Goal: Find specific page/section: Find specific page/section

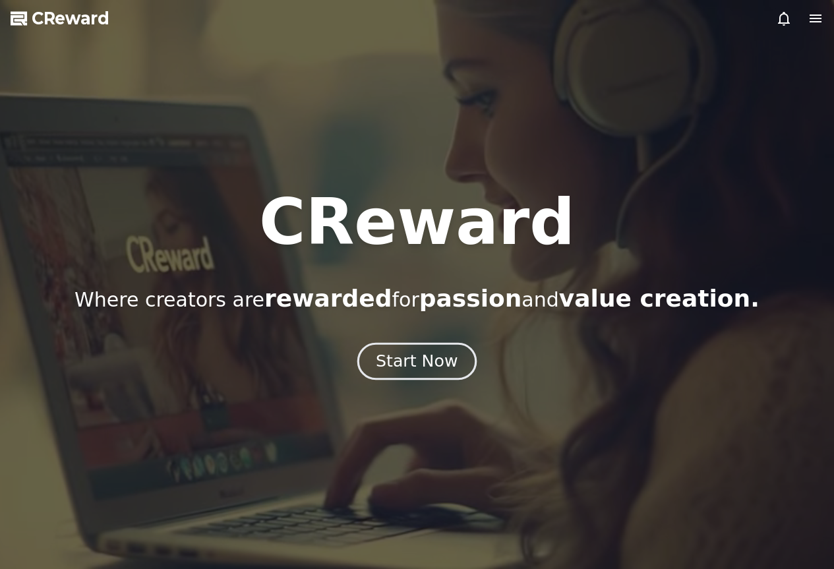
click at [430, 351] on div "Start Now" at bounding box center [417, 361] width 82 height 22
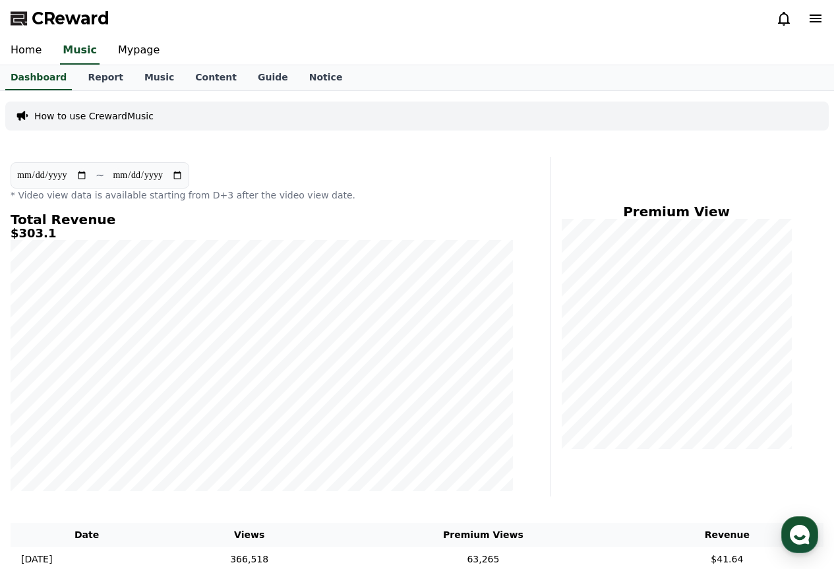
click at [776, 15] on icon at bounding box center [784, 19] width 16 height 16
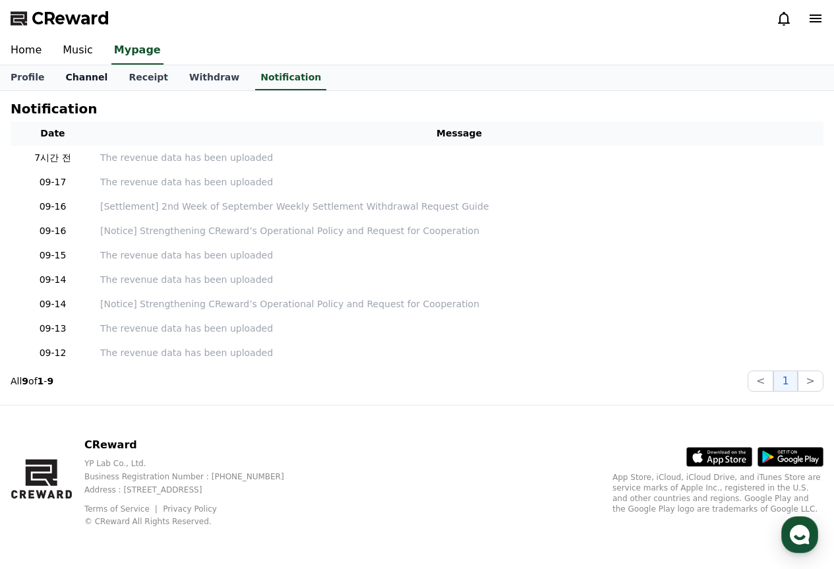
click at [62, 76] on link "Channel" at bounding box center [86, 77] width 63 height 25
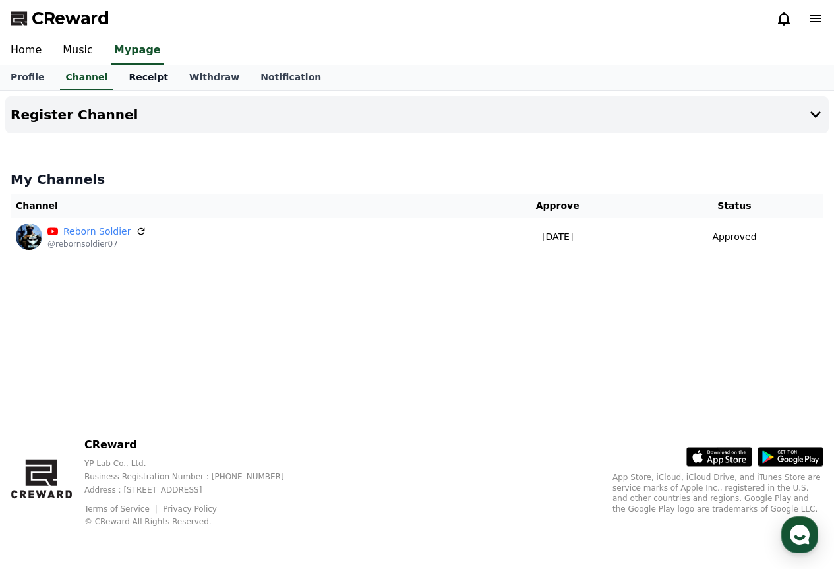
click at [125, 82] on link "Receipt" at bounding box center [148, 77] width 61 height 25
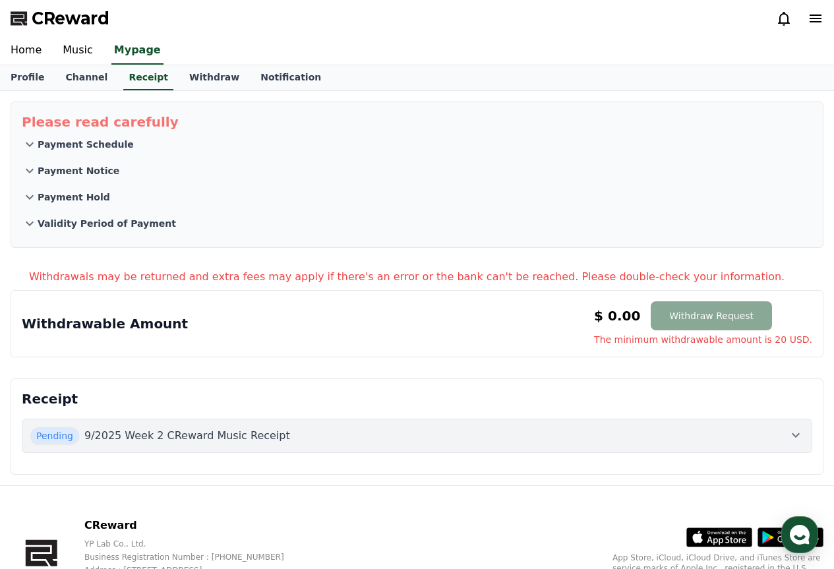
click at [236, 436] on p "9/2025 Week 2 CReward Music Receipt" at bounding box center [187, 436] width 206 height 16
